Goal: Information Seeking & Learning: Learn about a topic

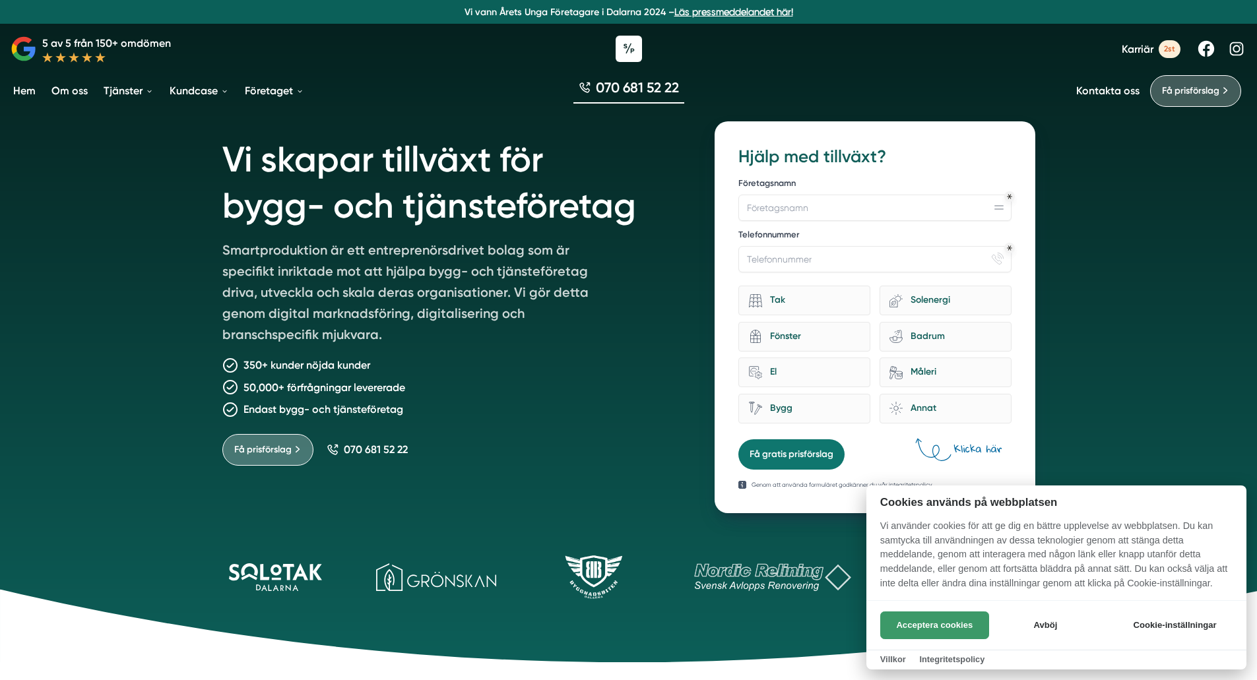
click at [968, 630] on button "Acceptera cookies" at bounding box center [934, 626] width 109 height 28
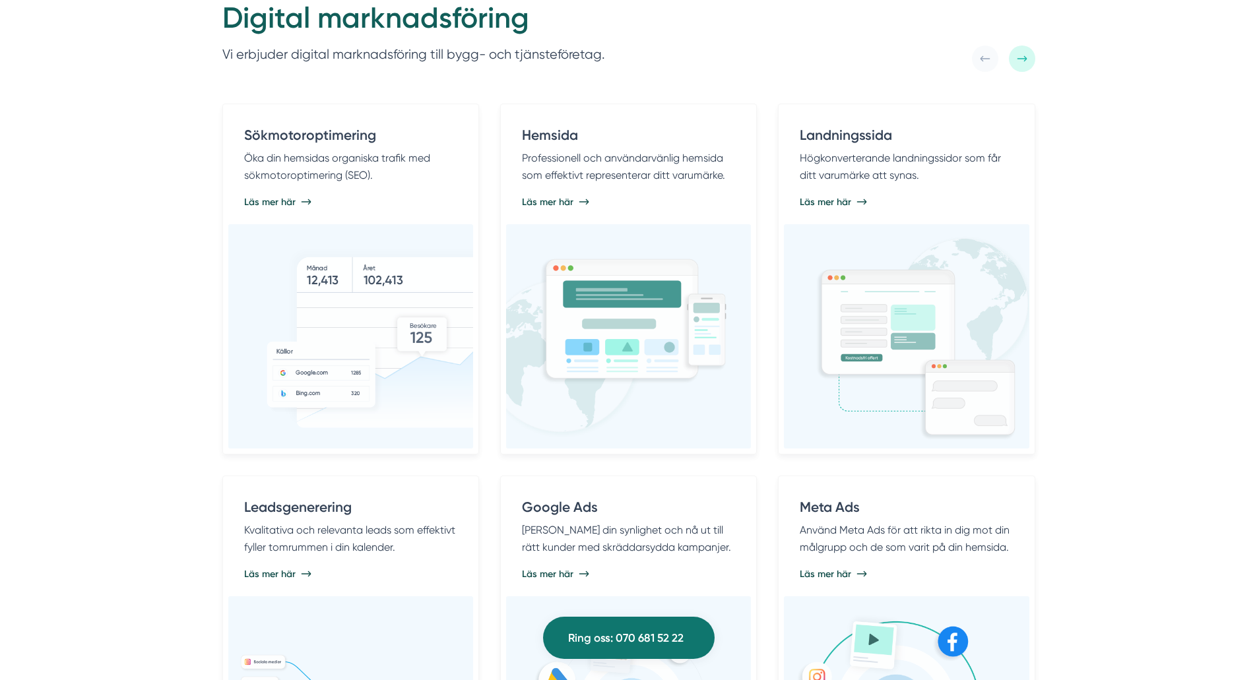
scroll to position [792, 0]
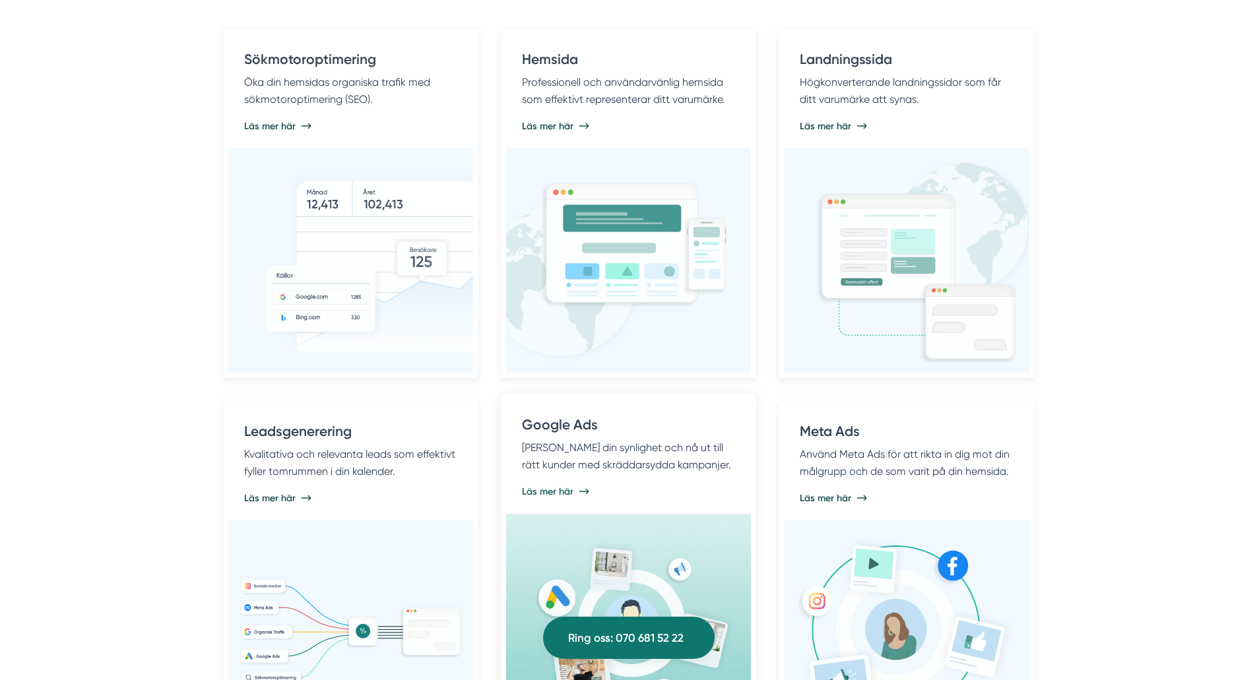
click at [644, 452] on p "Maximera din synlighet och nå ut till rätt kunder med skräddarsydda kampanjer." at bounding box center [628, 456] width 213 height 34
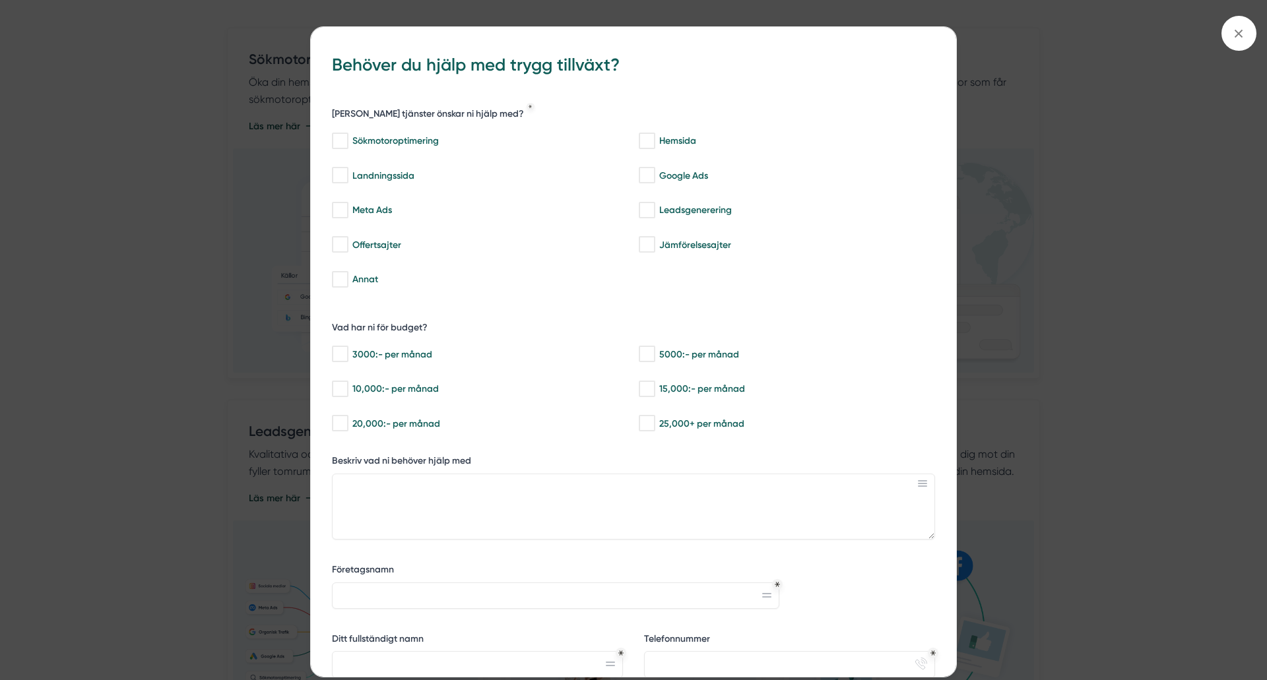
click at [237, 158] on div "bbc9b822-b2c6-488a-ab3e-9a2d59e49c7c Behöver du hjälp med trygg tillväxt? Vilka…" at bounding box center [633, 340] width 1267 height 680
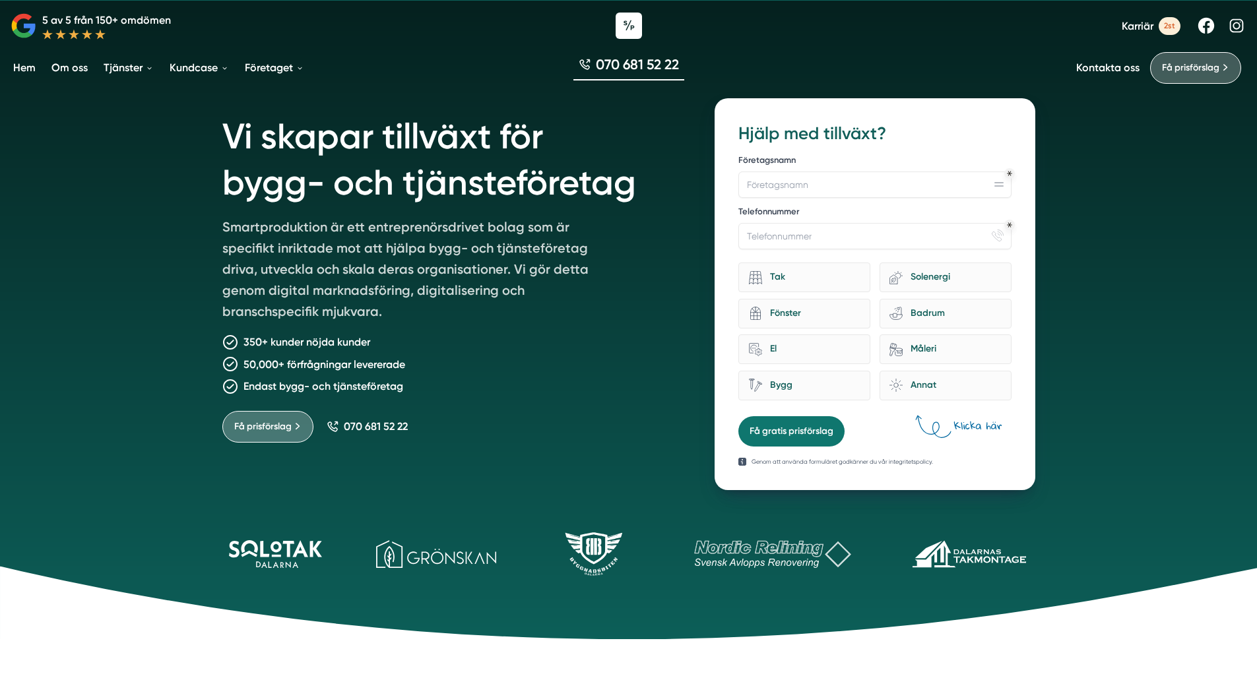
scroll to position [0, 0]
